Goal: Information Seeking & Learning: Learn about a topic

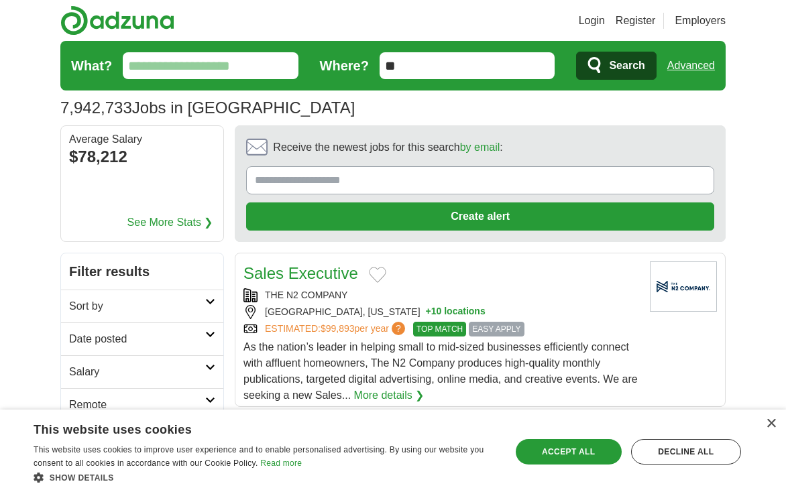
click at [393, 392] on link "More details ❯" at bounding box center [389, 396] width 70 height 16
drag, startPoint x: 410, startPoint y: 62, endPoint x: 317, endPoint y: 60, distance: 93.3
type input "*****"
click at [514, 107] on div "7,942,733 Jobs in US Average Salary: $78,212" at bounding box center [393, 108] width 666 height 24
click at [611, 64] on span "Search" at bounding box center [627, 65] width 36 height 27
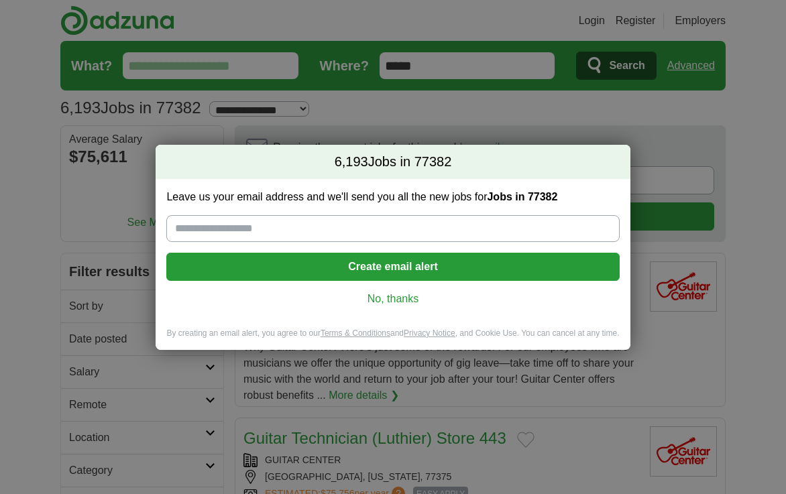
click at [382, 299] on link "No, thanks" at bounding box center [392, 299] width 431 height 15
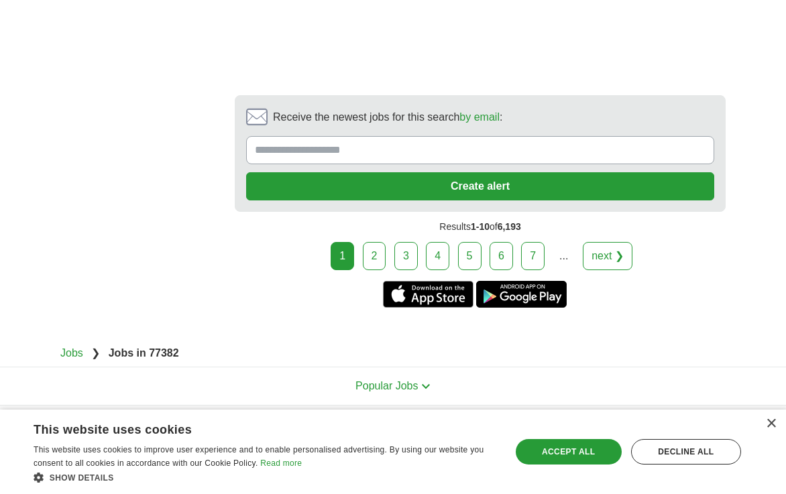
scroll to position [2788, 0]
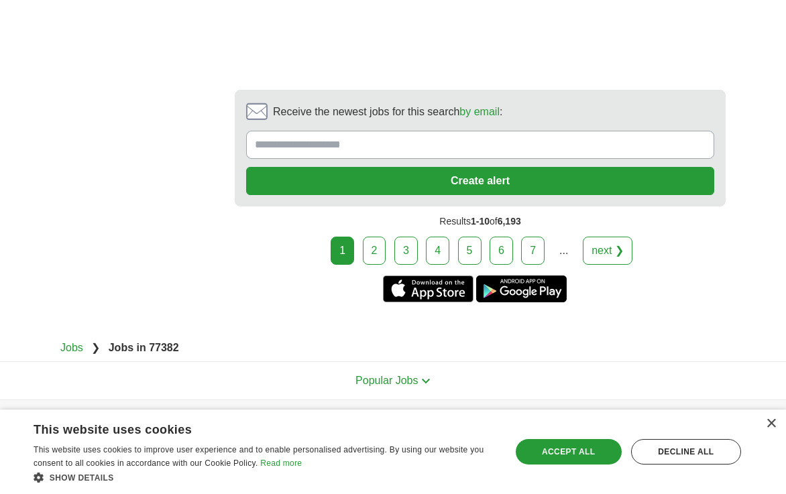
click at [377, 254] on link "2" at bounding box center [374, 251] width 23 height 28
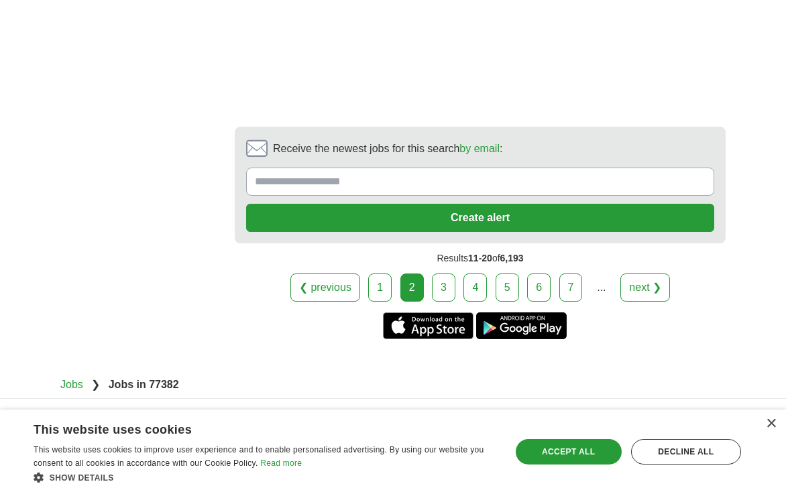
scroll to position [2746, 0]
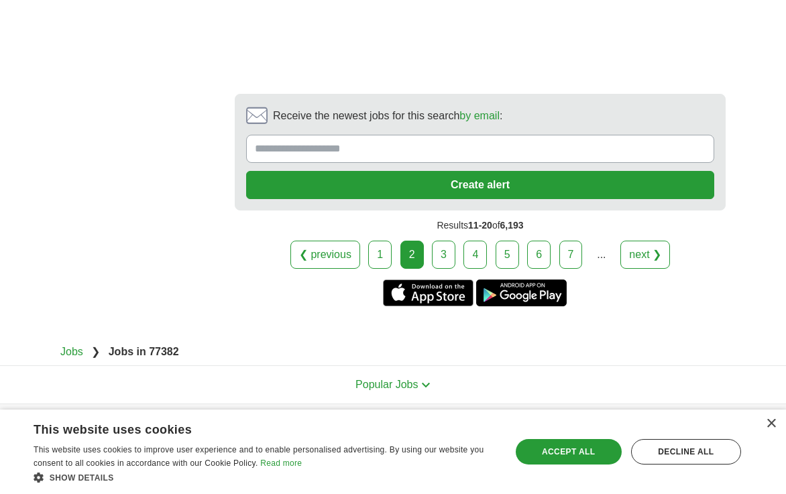
click at [447, 241] on link "3" at bounding box center [443, 255] width 23 height 28
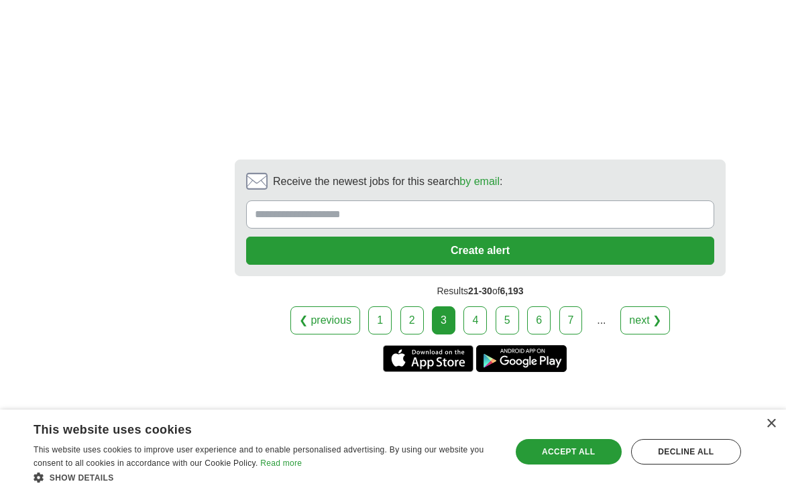
scroll to position [2697, 0]
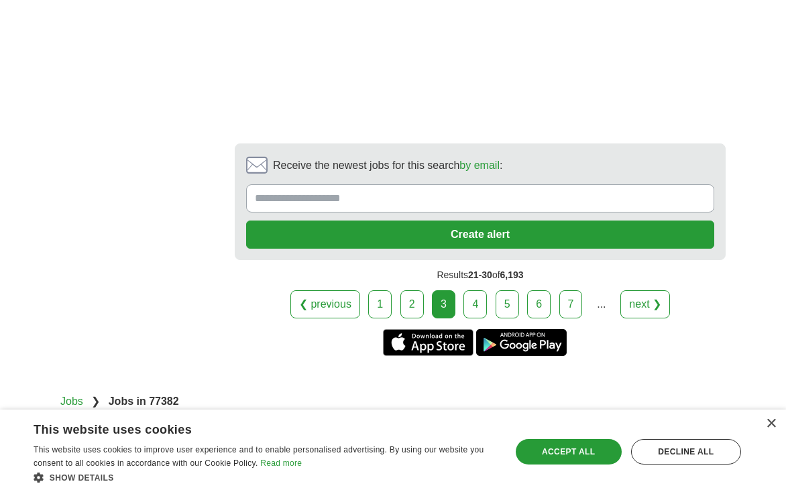
click at [480, 299] on link "4" at bounding box center [475, 305] width 23 height 28
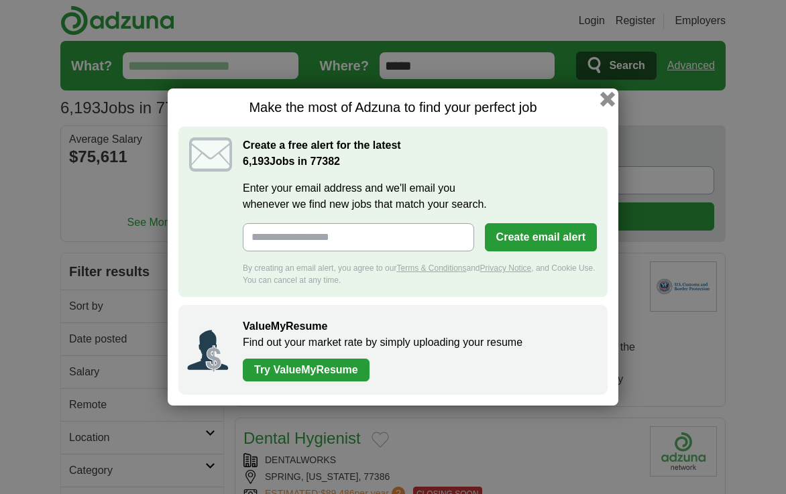
click at [603, 99] on button "button" at bounding box center [608, 99] width 15 height 15
